Goal: Information Seeking & Learning: Learn about a topic

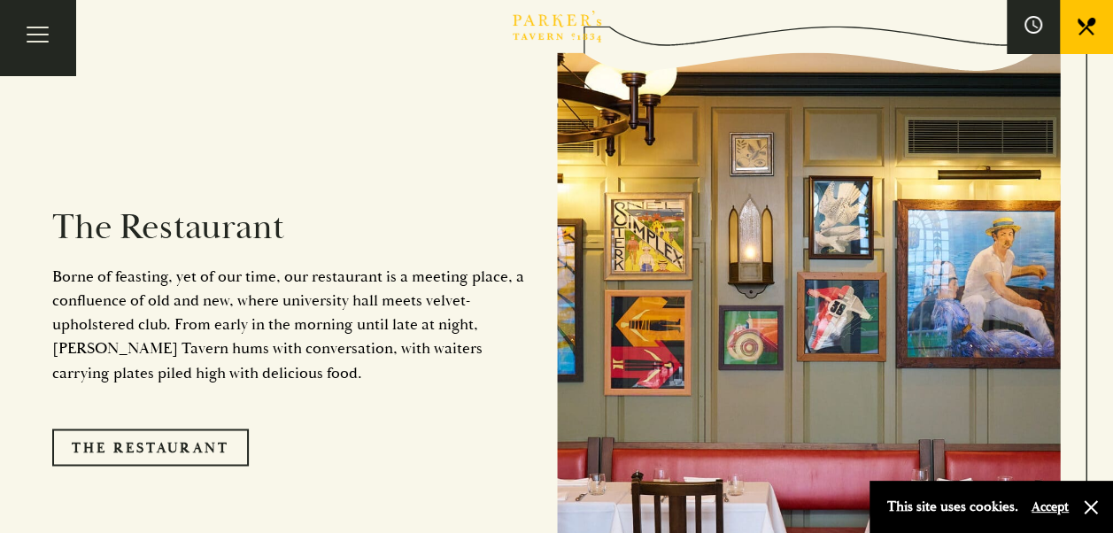
scroll to position [1312, 0]
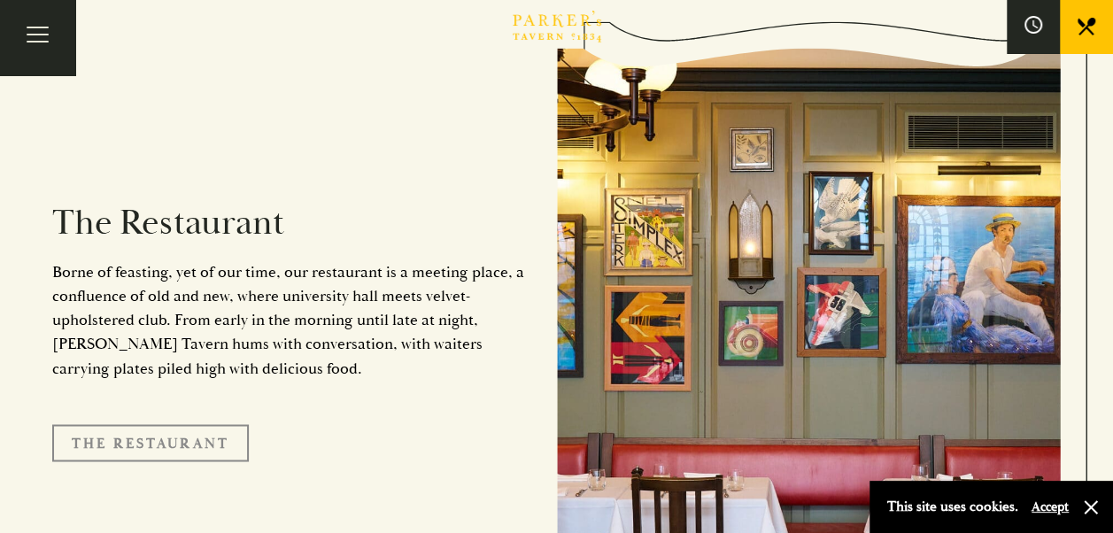
click at [171, 425] on link "The Restaurant" at bounding box center [150, 442] width 196 height 37
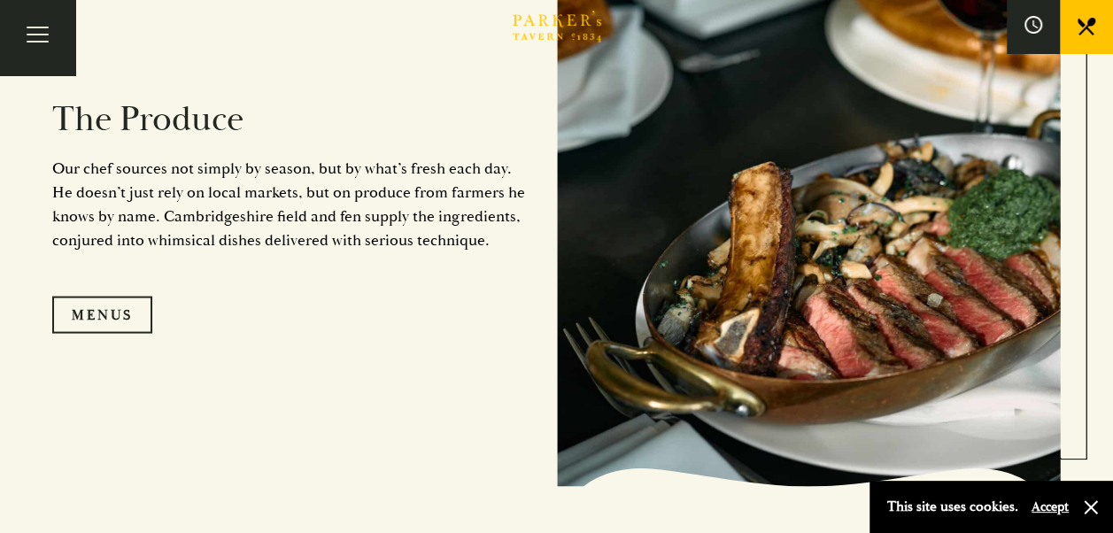
scroll to position [1610, 0]
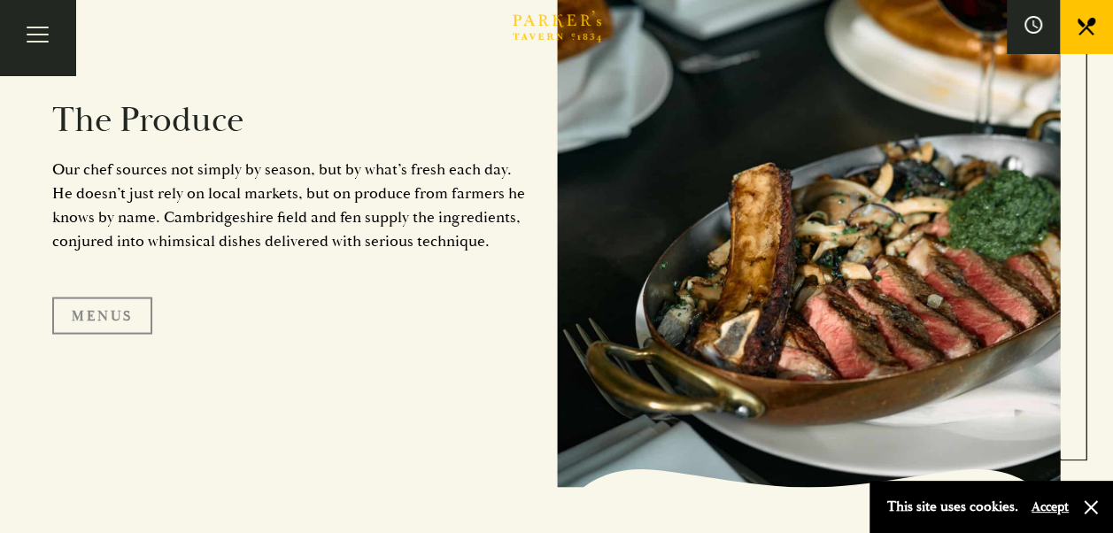
click at [142, 312] on link "Menus" at bounding box center [102, 315] width 100 height 37
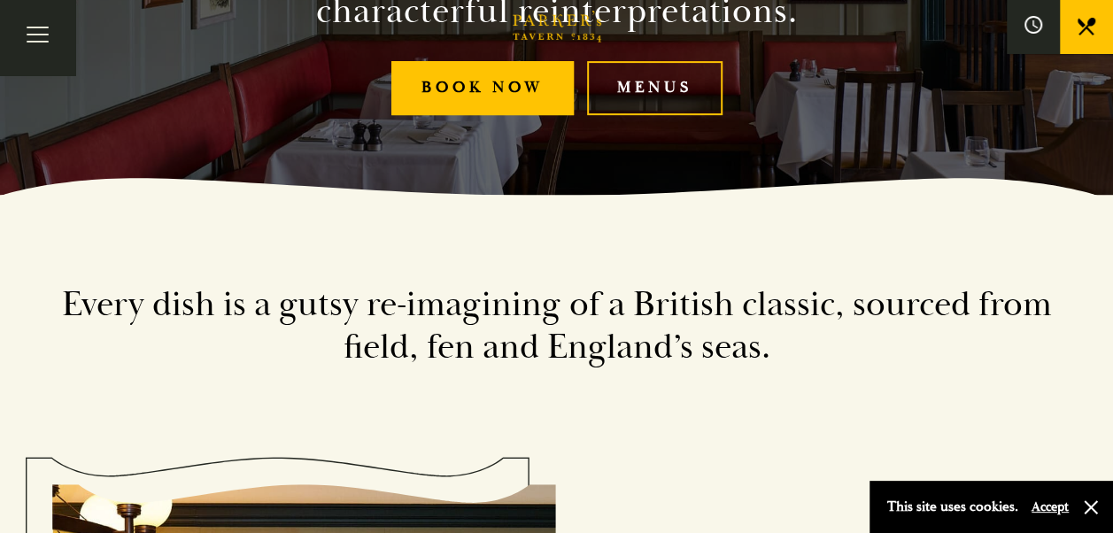
scroll to position [0, 0]
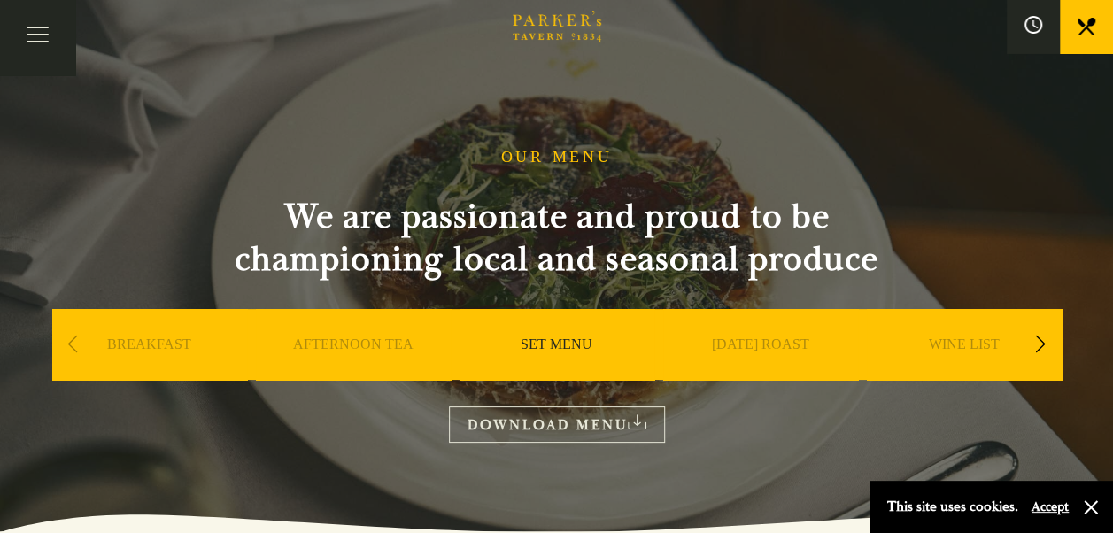
click at [563, 421] on link "DOWNLOAD MENU" at bounding box center [557, 424] width 216 height 36
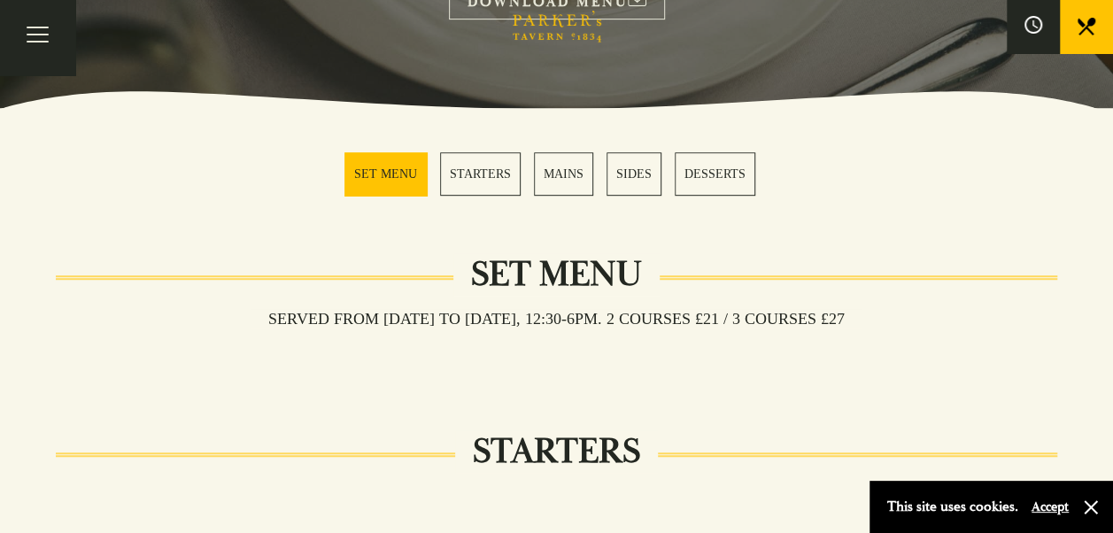
scroll to position [424, 0]
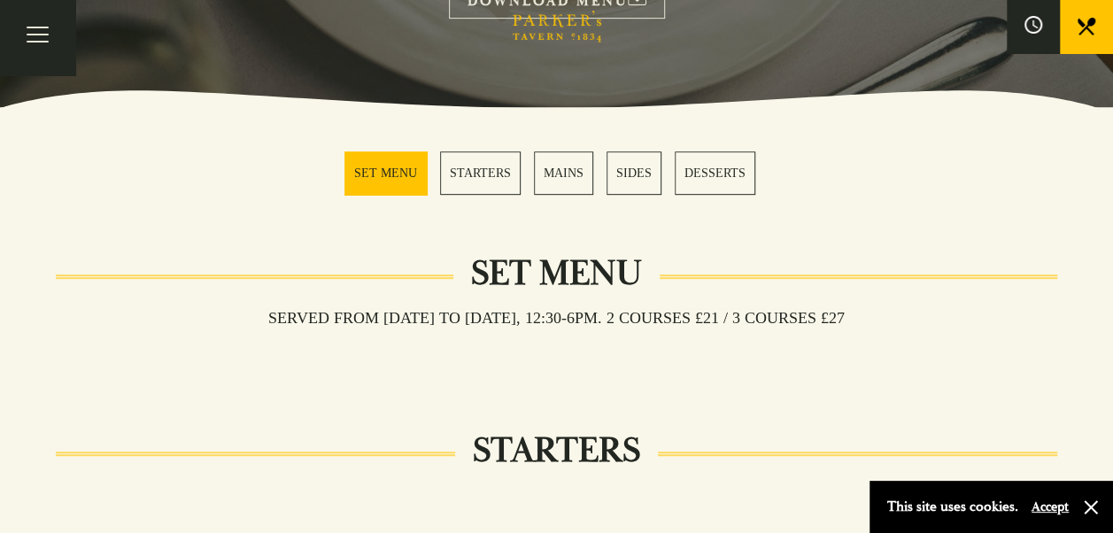
click at [501, 161] on link "STARTERS" at bounding box center [480, 172] width 81 height 43
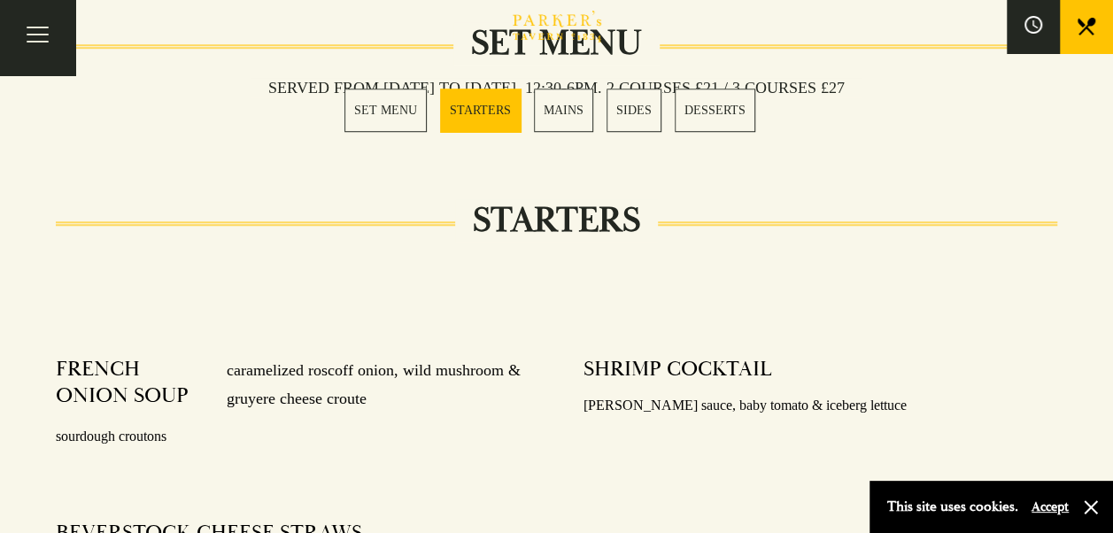
scroll to position [874, 0]
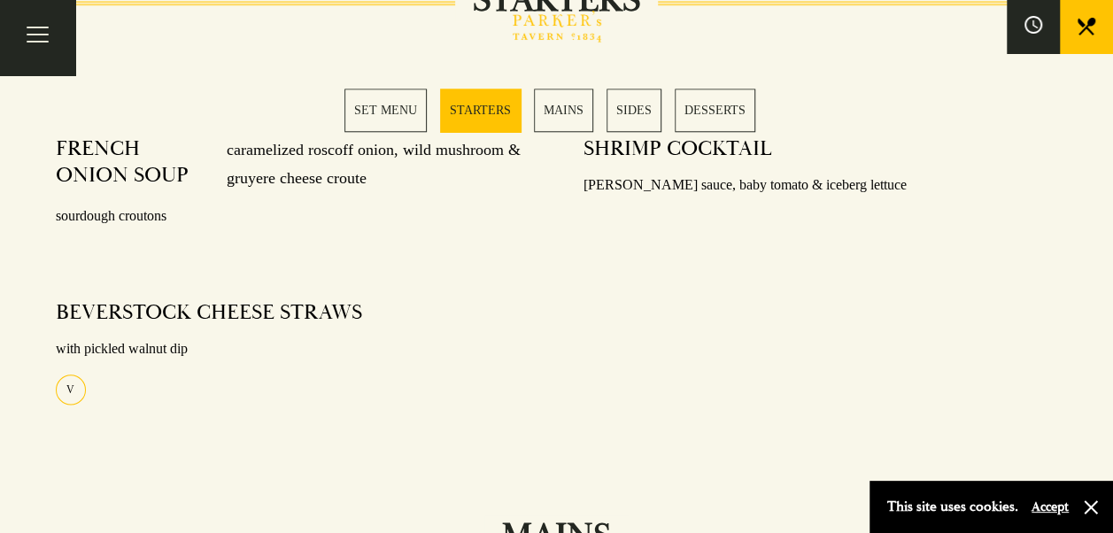
click at [564, 109] on link "MAINS" at bounding box center [563, 110] width 59 height 43
